Goal: Information Seeking & Learning: Understand process/instructions

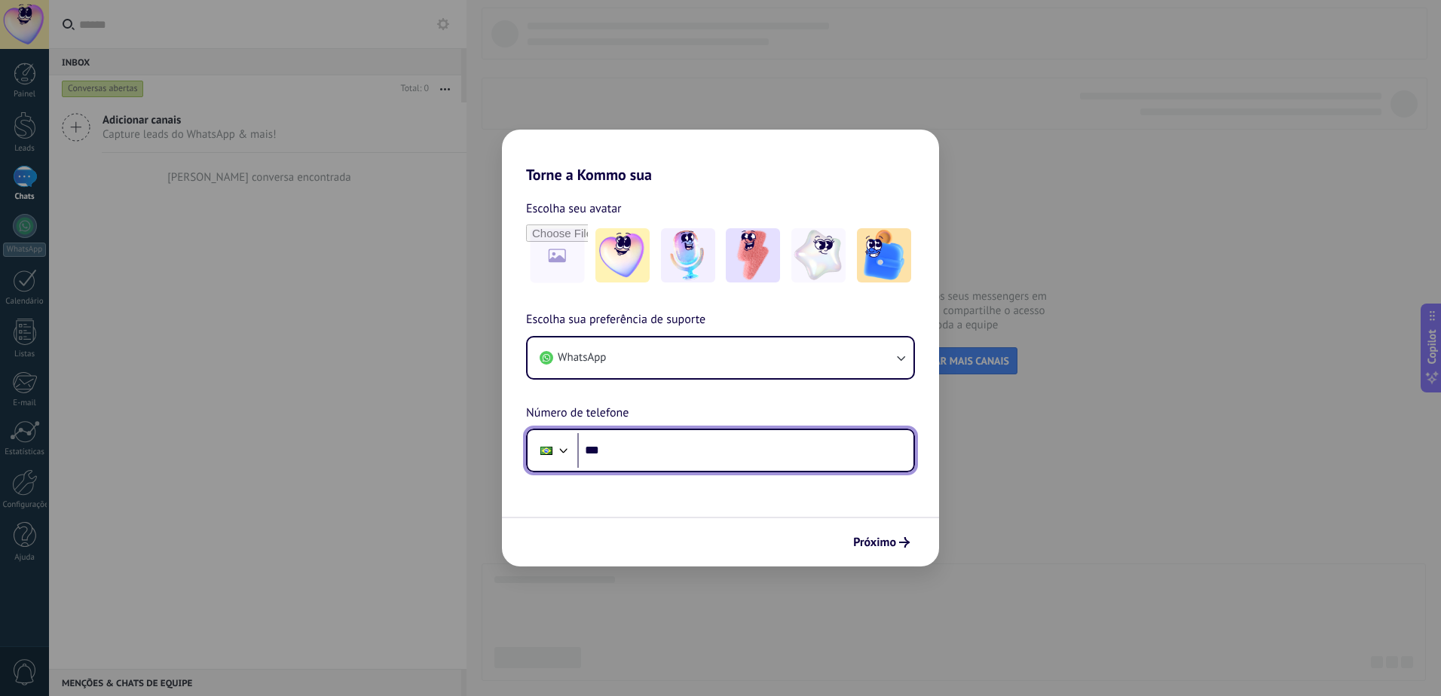
click at [638, 445] on input "***" at bounding box center [745, 450] width 336 height 35
type input "**********"
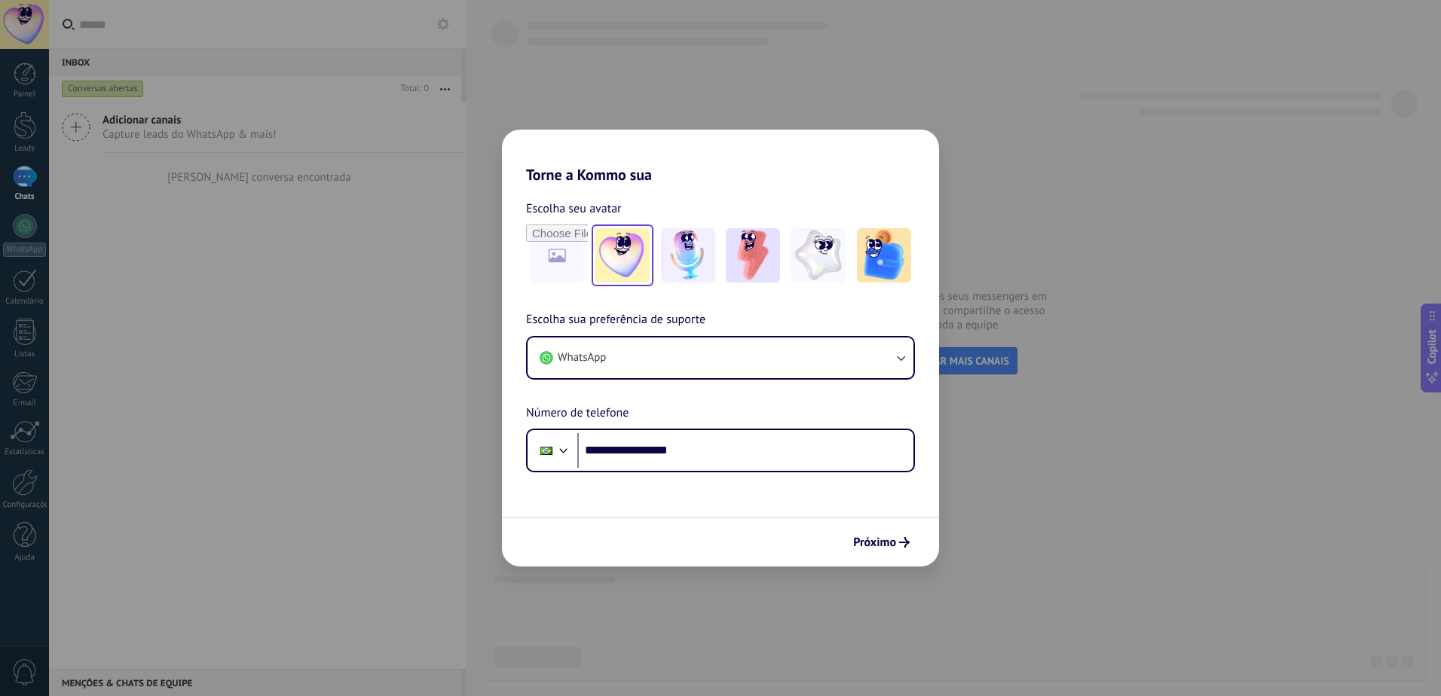
click at [627, 252] on img at bounding box center [622, 255] width 54 height 54
click at [886, 548] on span "Próximo" at bounding box center [874, 542] width 43 height 11
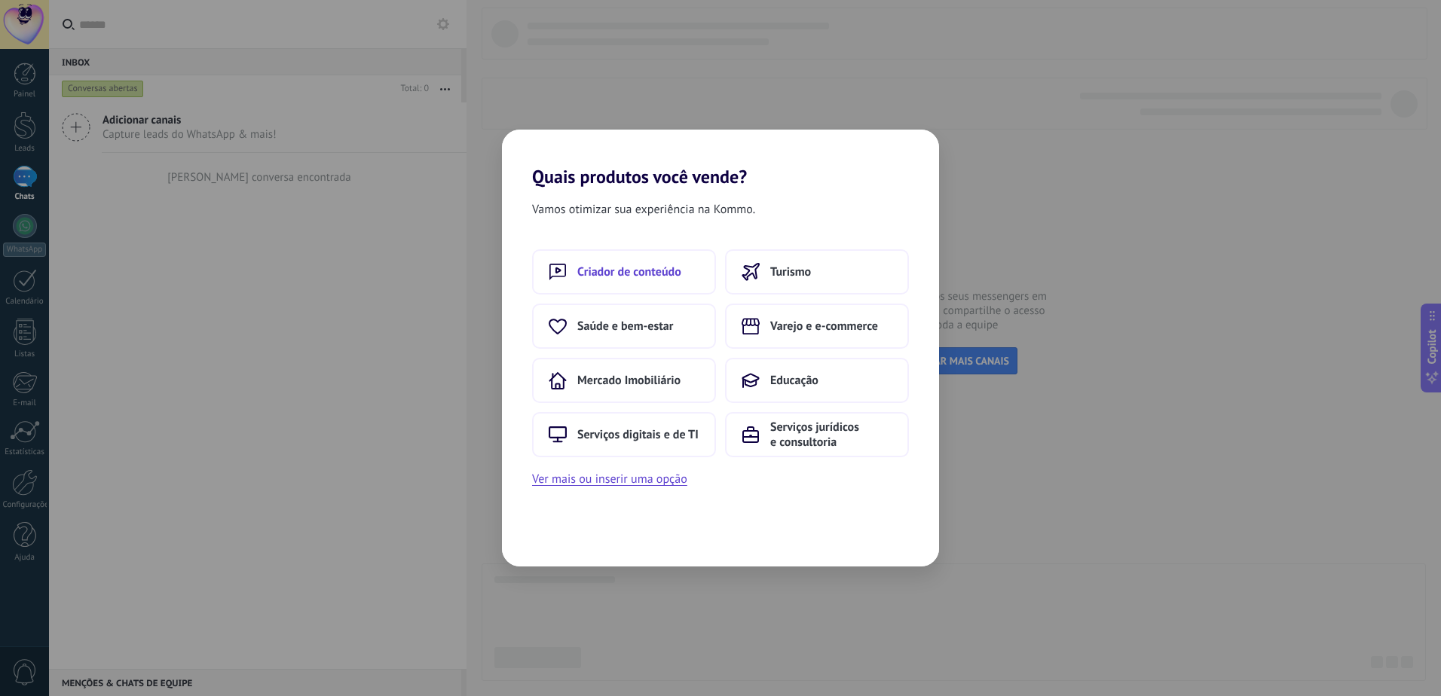
click at [673, 273] on span "Criador de conteúdo" at bounding box center [629, 272] width 104 height 15
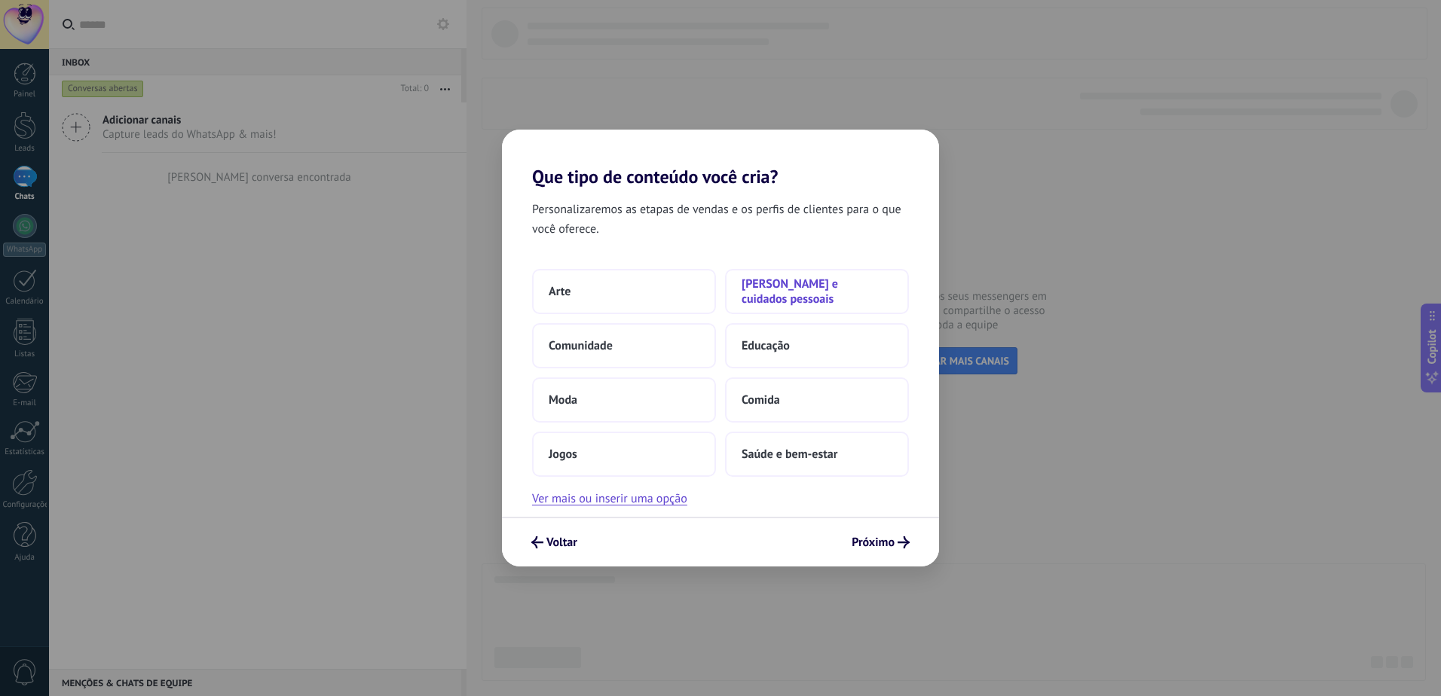
click at [779, 296] on span "[PERSON_NAME] e cuidados pessoais" at bounding box center [817, 292] width 151 height 30
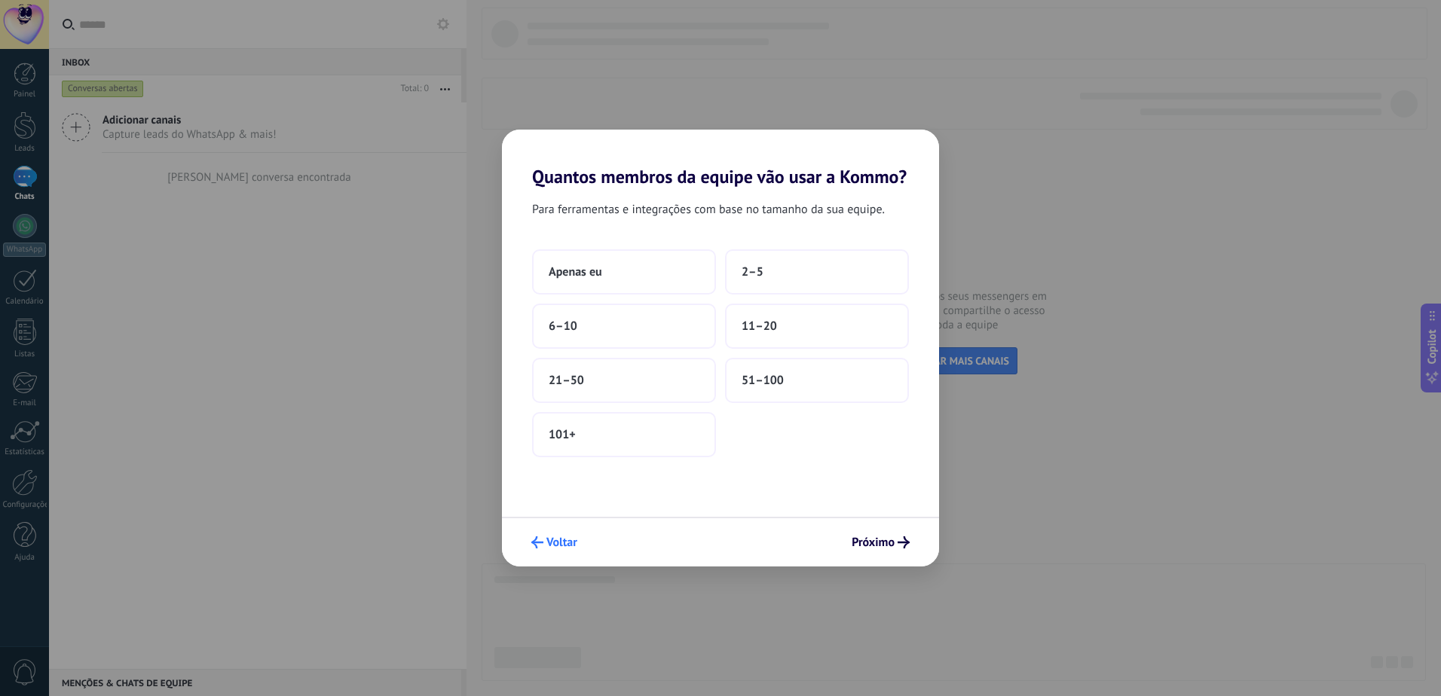
click at [556, 545] on span "Voltar" at bounding box center [561, 542] width 31 height 11
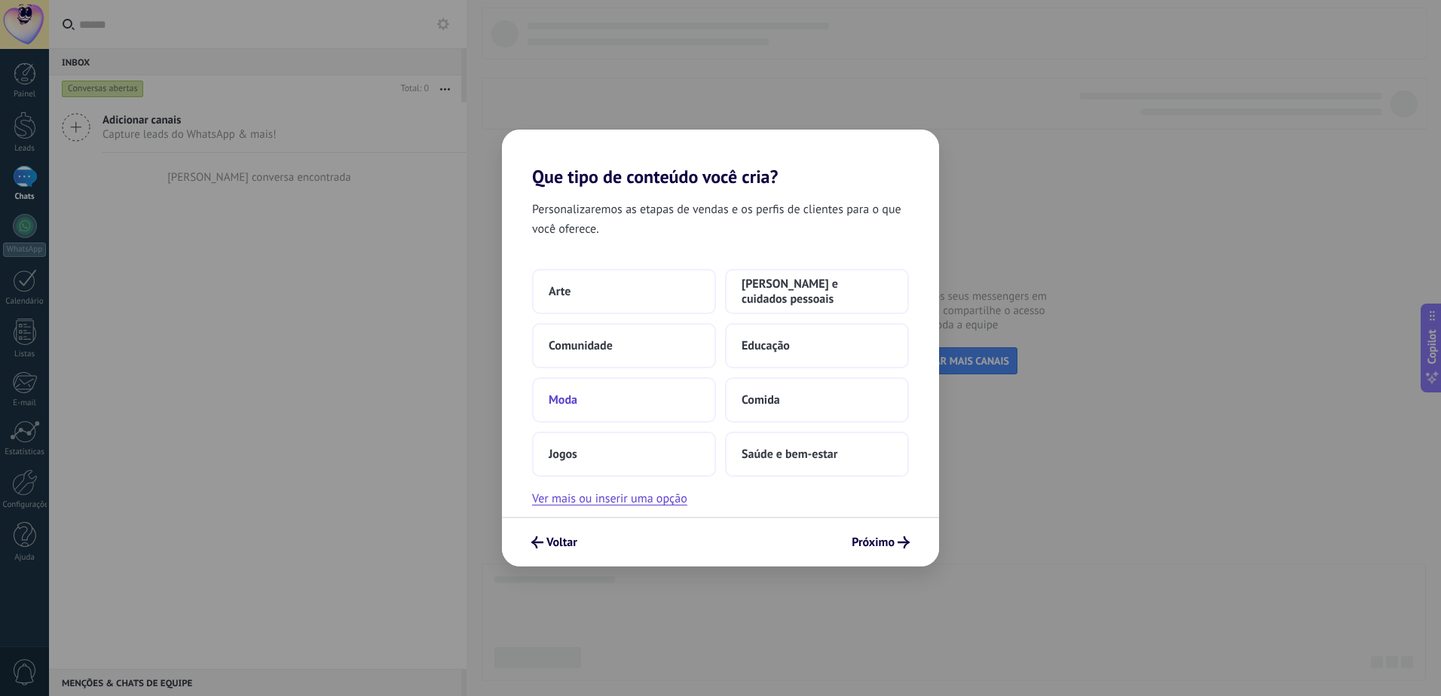
click at [630, 393] on button "Moda" at bounding box center [624, 400] width 184 height 45
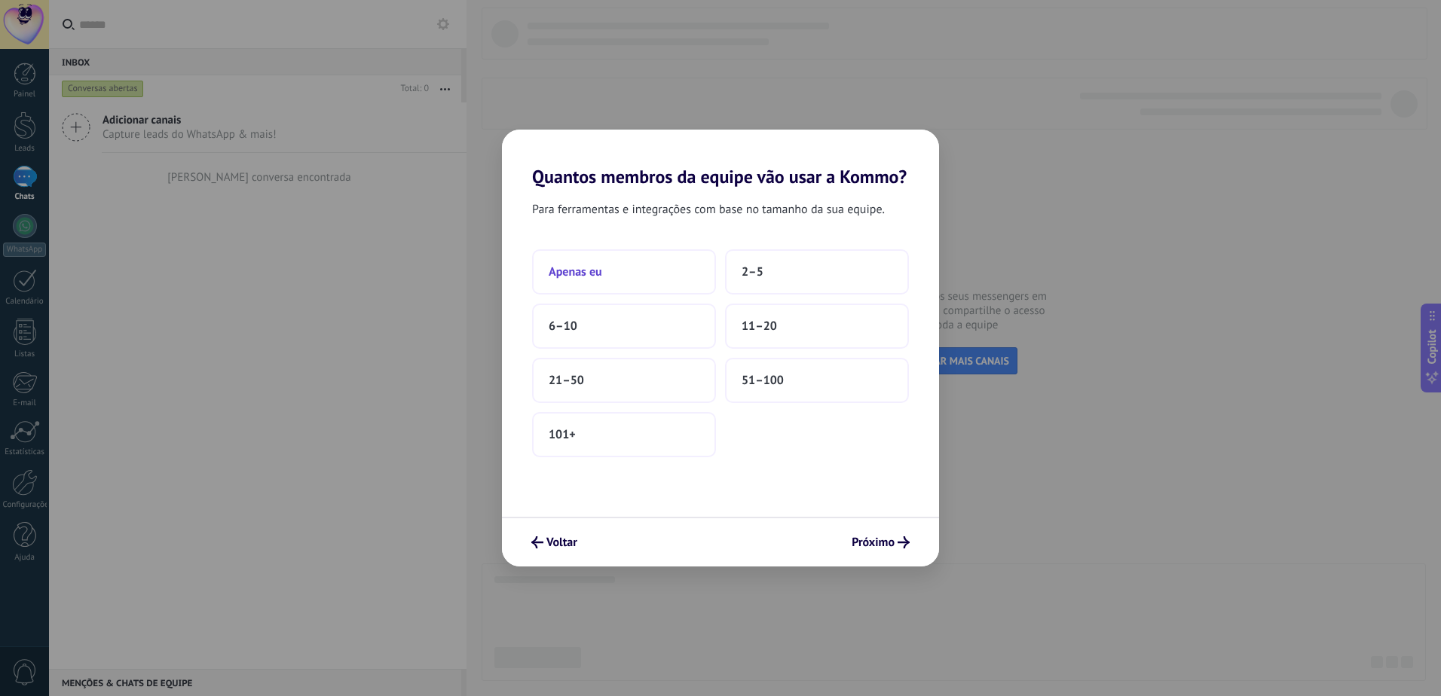
click at [630, 276] on button "Apenas eu" at bounding box center [624, 271] width 184 height 45
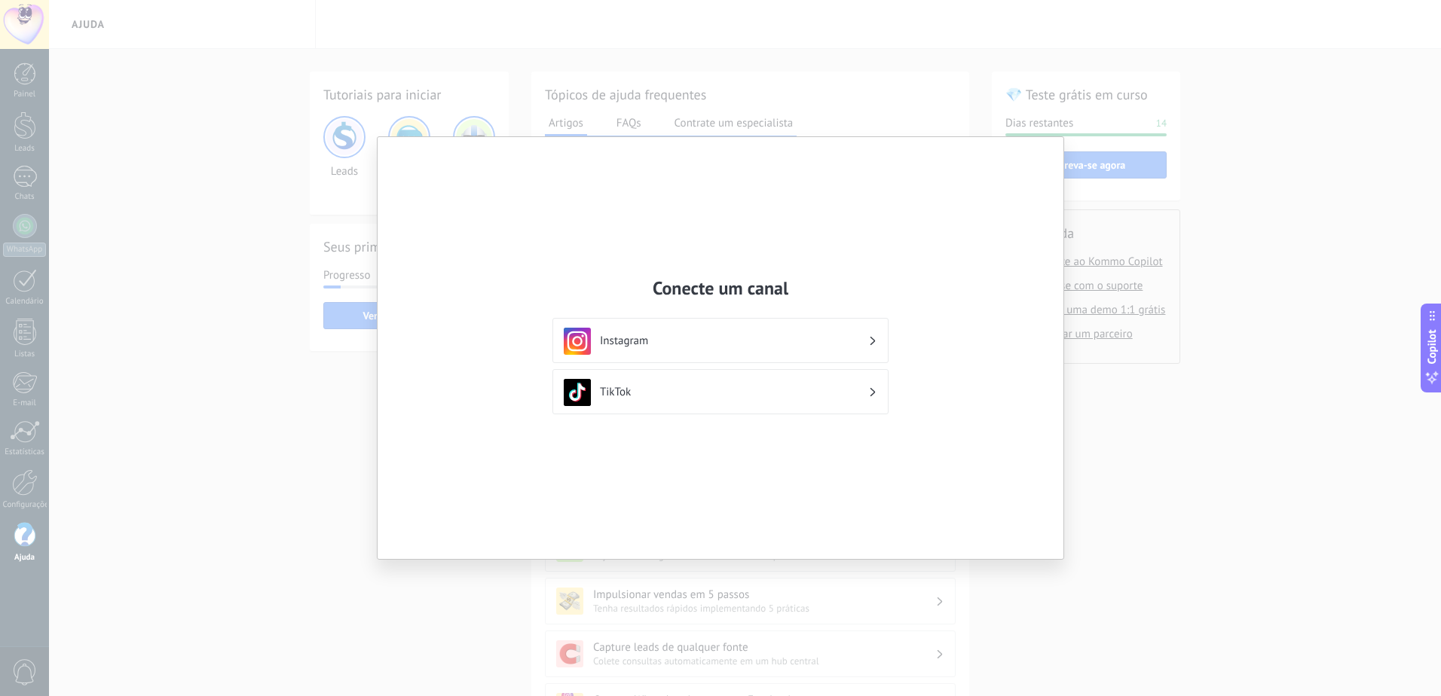
click at [643, 340] on h3 "Instagram" at bounding box center [734, 341] width 268 height 14
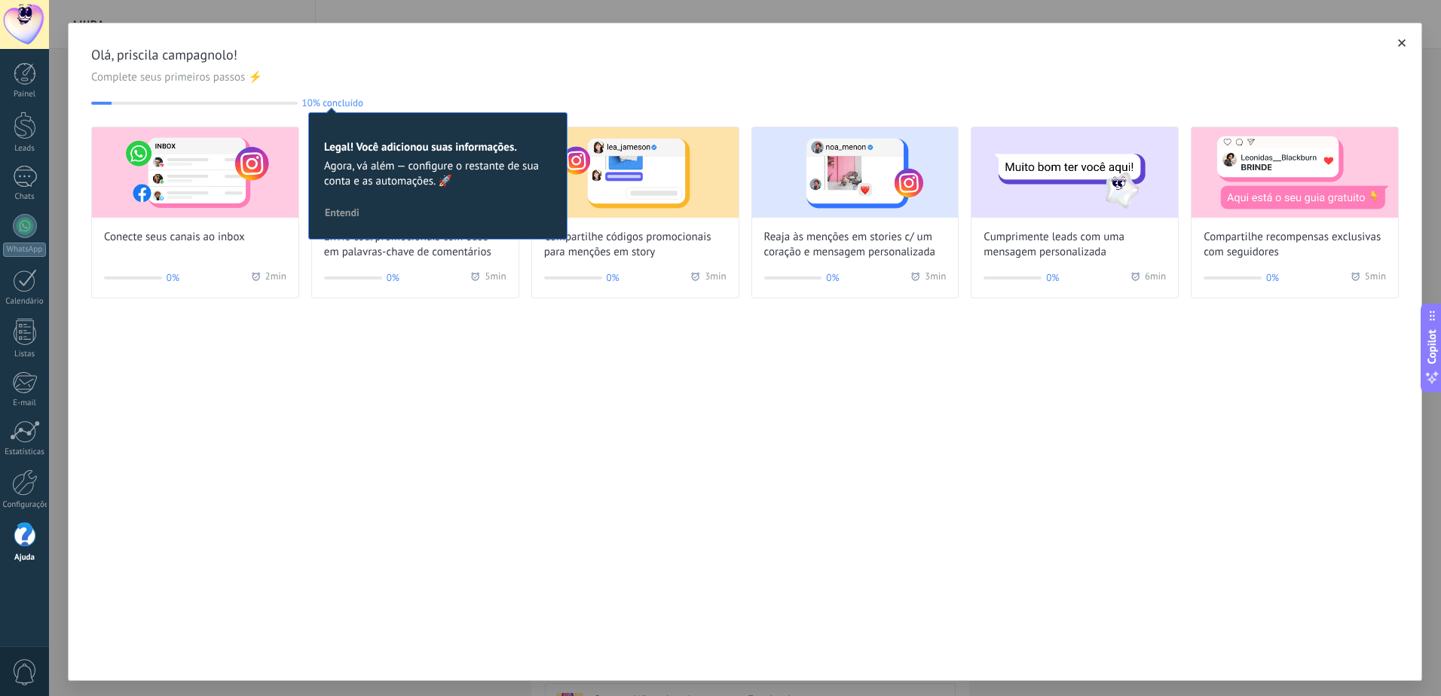
click at [335, 213] on span "Entendi" at bounding box center [342, 212] width 35 height 11
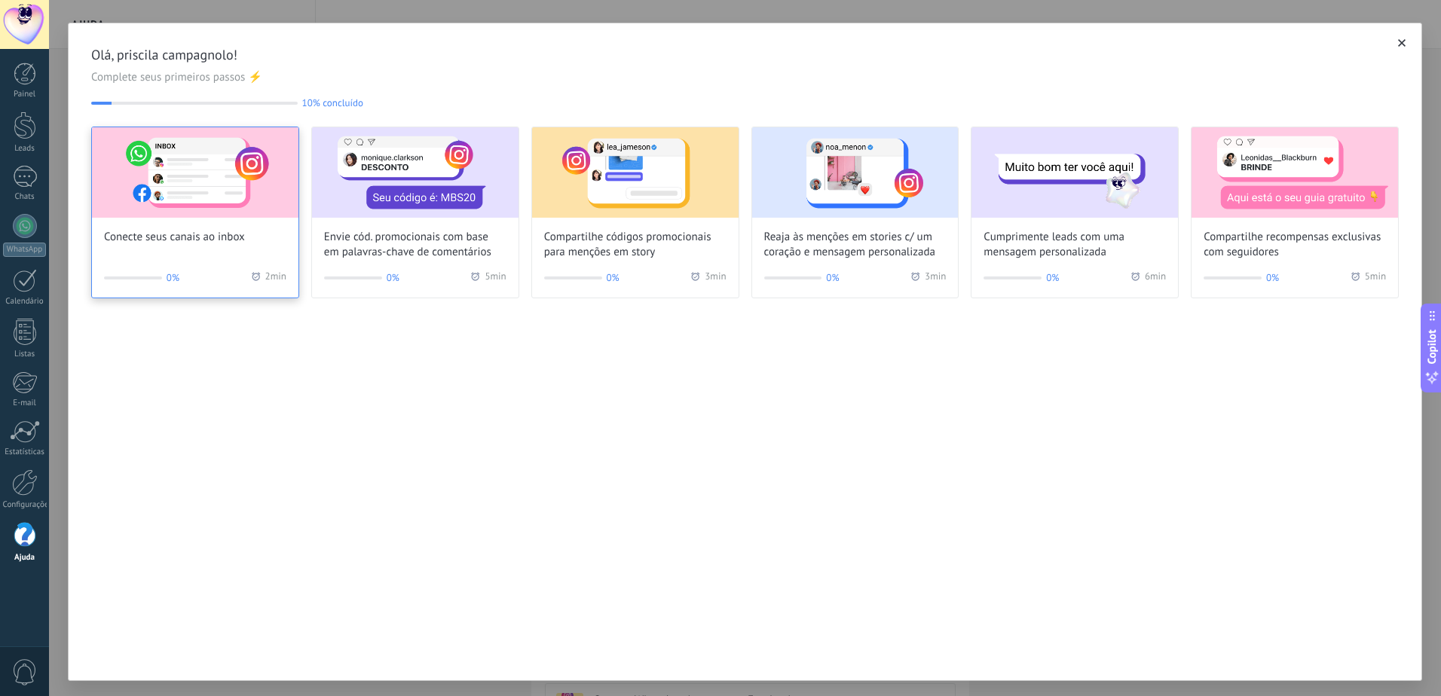
click at [197, 200] on img at bounding box center [195, 172] width 207 height 90
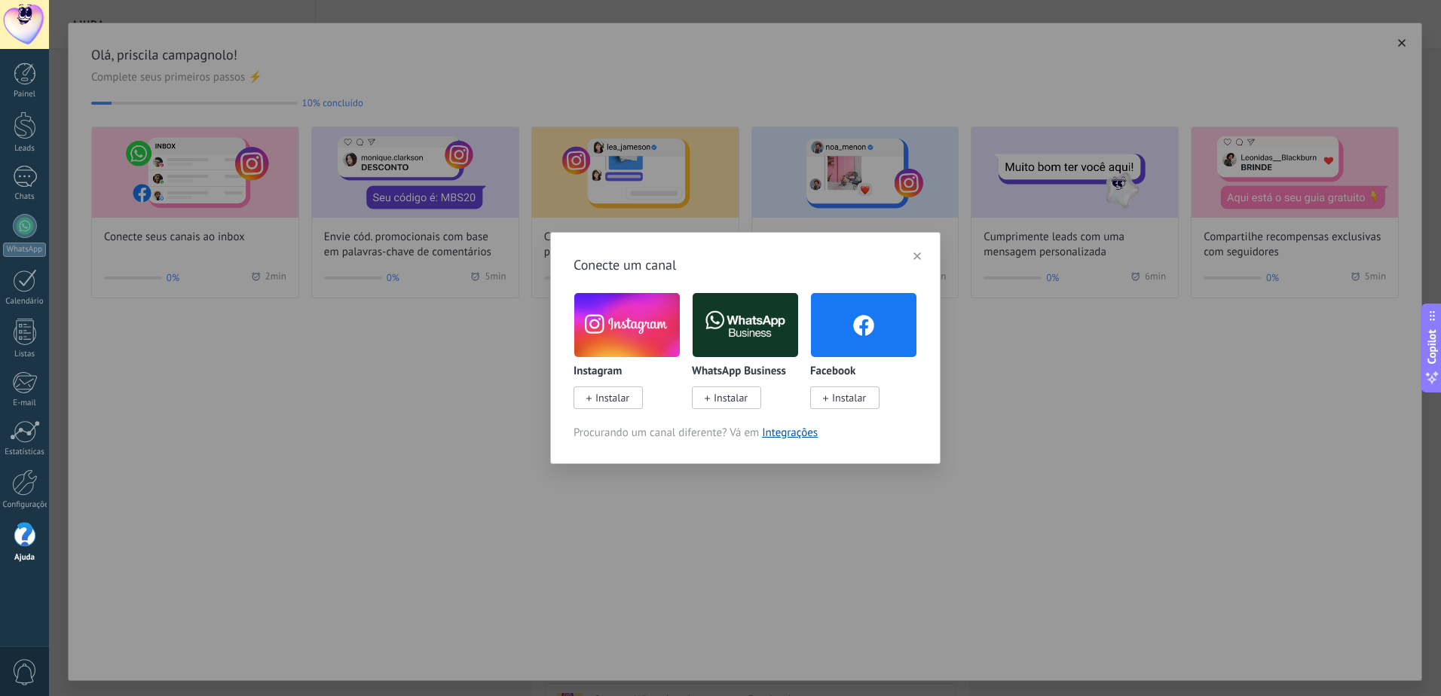
click at [595, 323] on img at bounding box center [627, 325] width 106 height 72
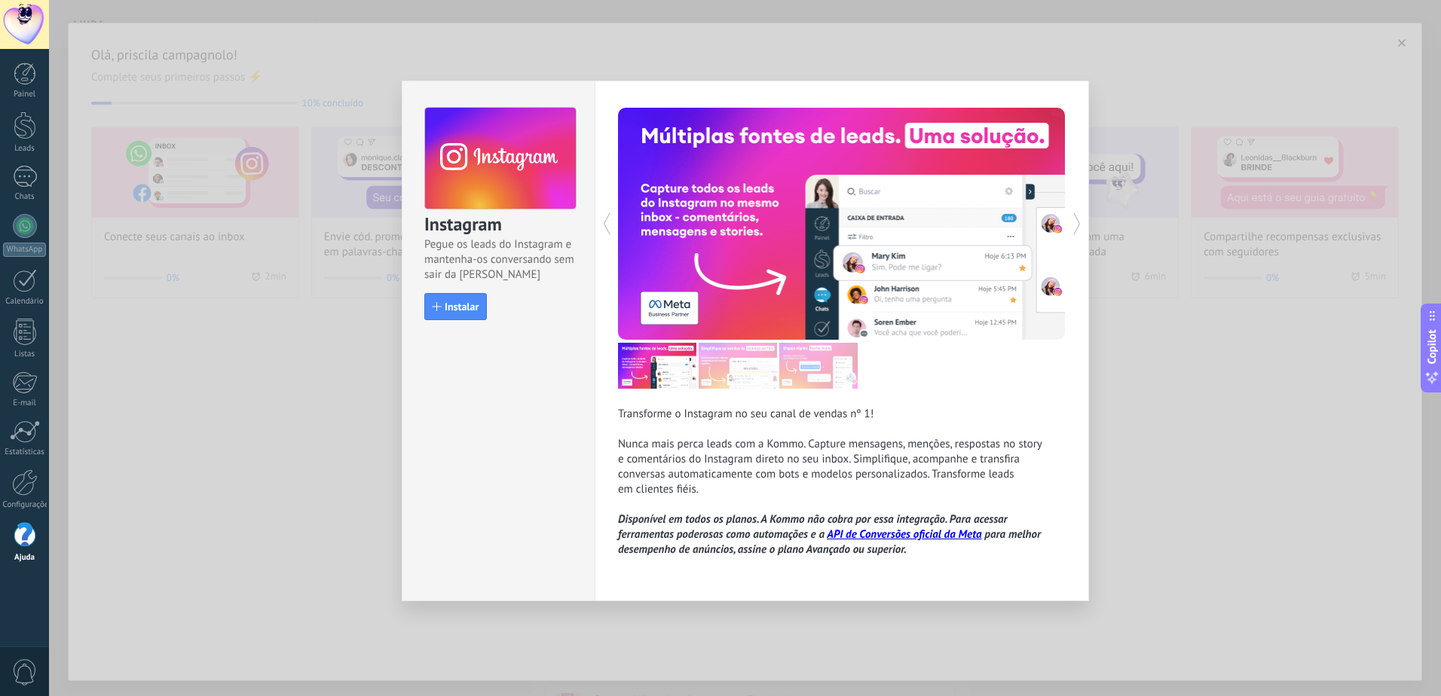
click at [259, 341] on div "Instagram Pegue os leads do Instagram e mantenha-os conversando sem sair da Kom…" at bounding box center [745, 348] width 1392 height 696
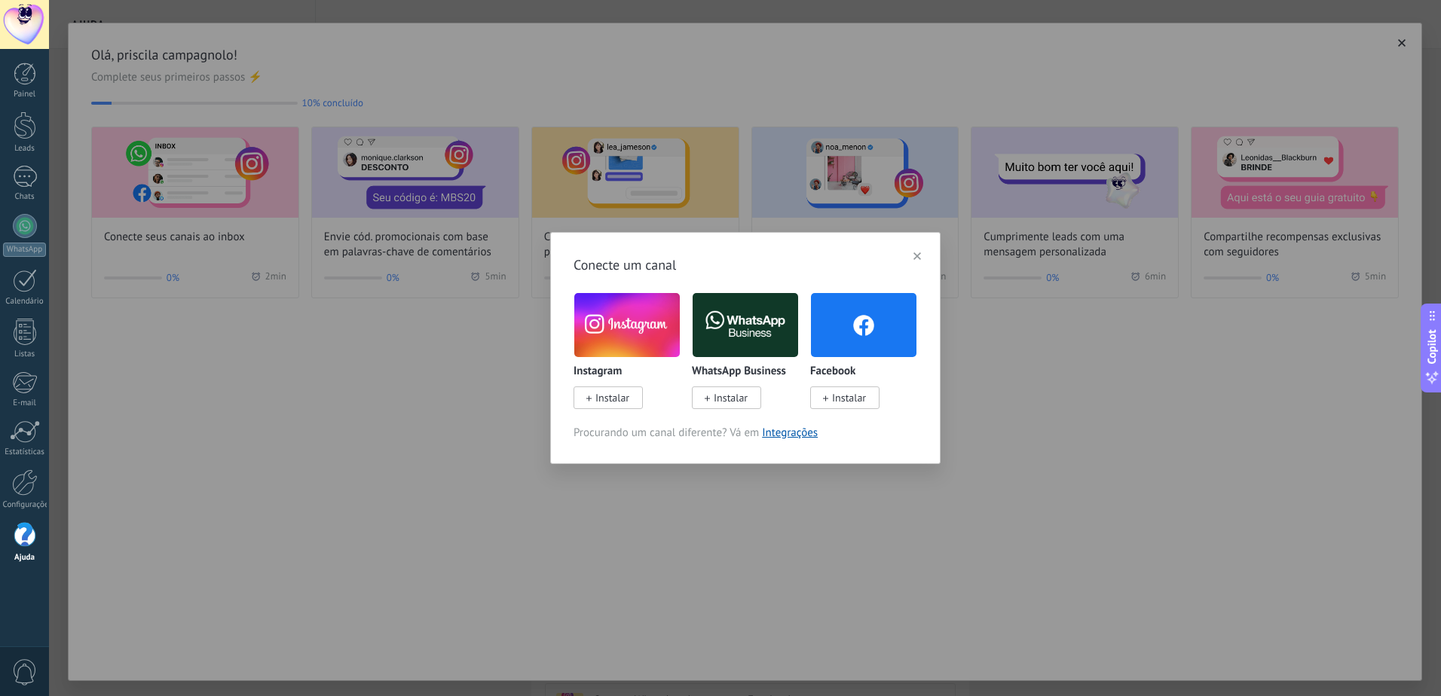
click at [921, 253] on button "button" at bounding box center [917, 256] width 21 height 23
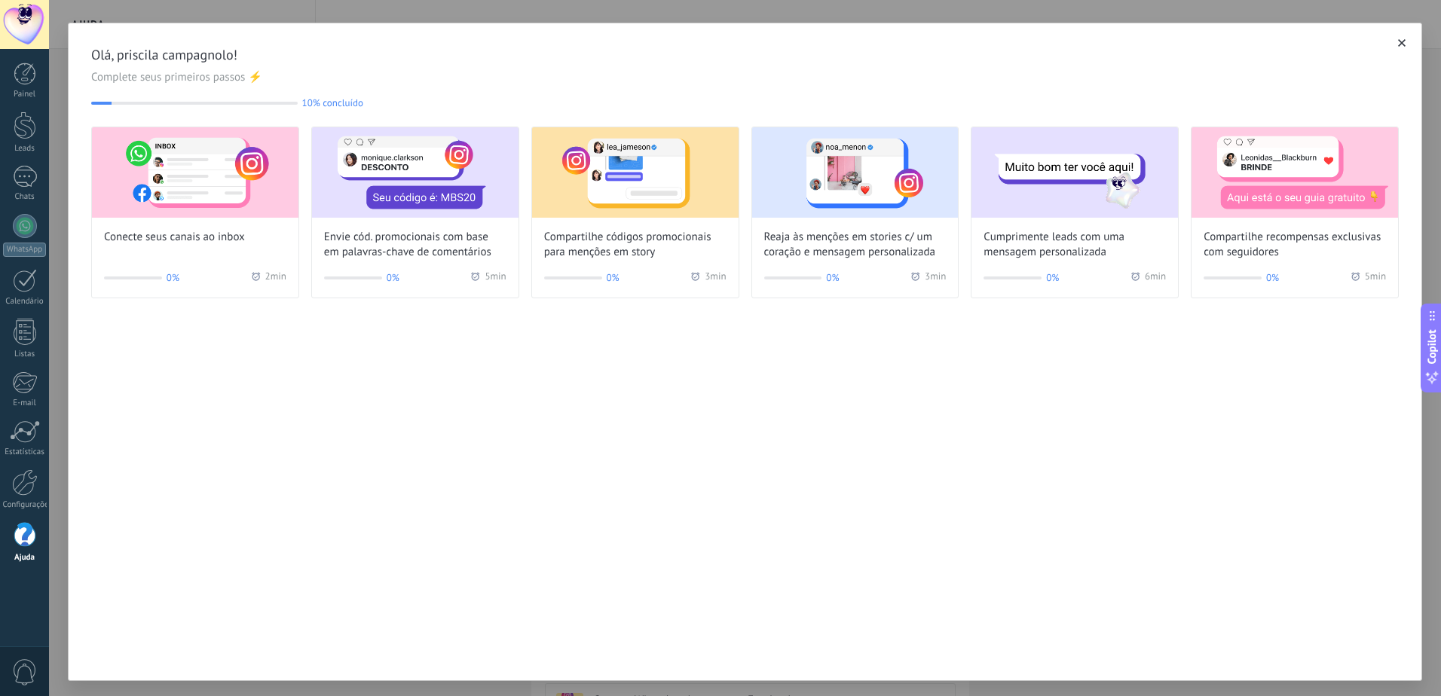
click at [552, 463] on div "Olá, priscila campagnolo! Complete seus primeiros passos ⚡ 10% concluído 10 Con…" at bounding box center [745, 352] width 1354 height 659
